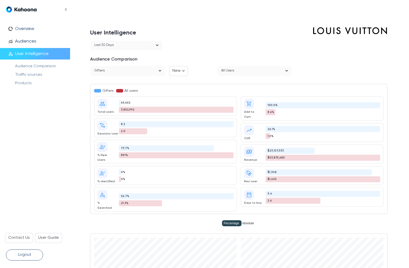
scroll to position [43, 0]
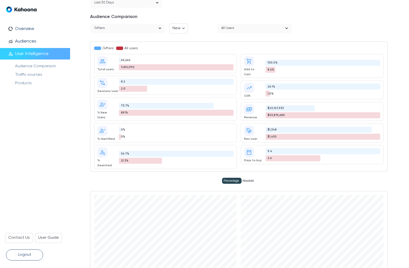
click at [249, 27] on div "All users" at bounding box center [248, 29] width 63 height 10
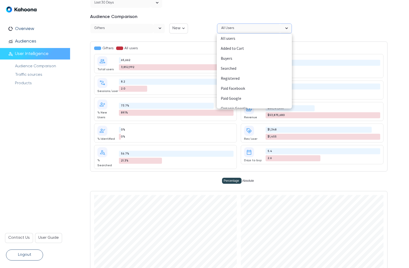
click at [235, 48] on div "Added to Cart" at bounding box center [254, 48] width 67 height 7
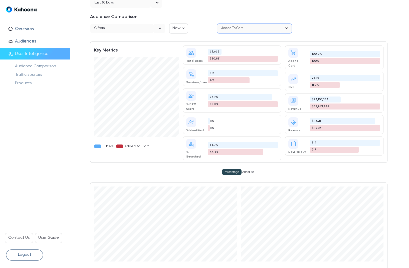
scroll to position [0, 0]
click at [239, 118] on div "0% 0%" at bounding box center [243, 125] width 70 height 14
click at [295, 172] on div "Percentage Absolute" at bounding box center [238, 171] width 297 height 9
click at [261, 29] on div "Added to Cart" at bounding box center [248, 29] width 63 height 10
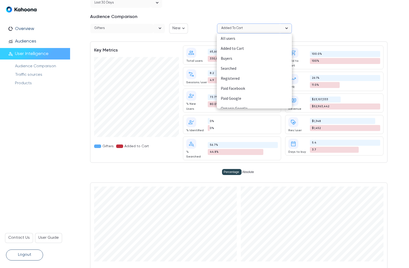
click at [230, 38] on div "All users" at bounding box center [254, 38] width 67 height 7
